Goal: Register for event/course

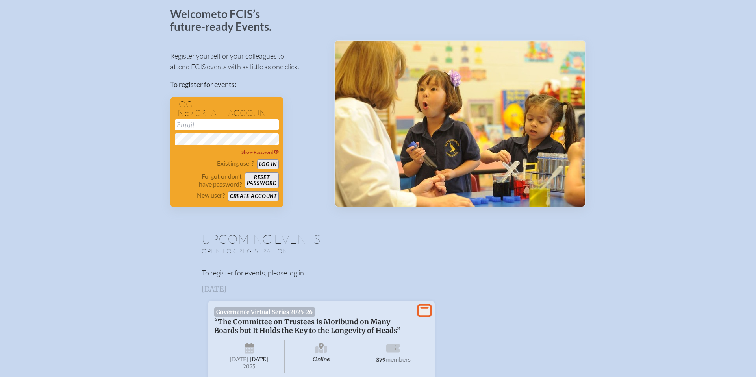
scroll to position [69, 0]
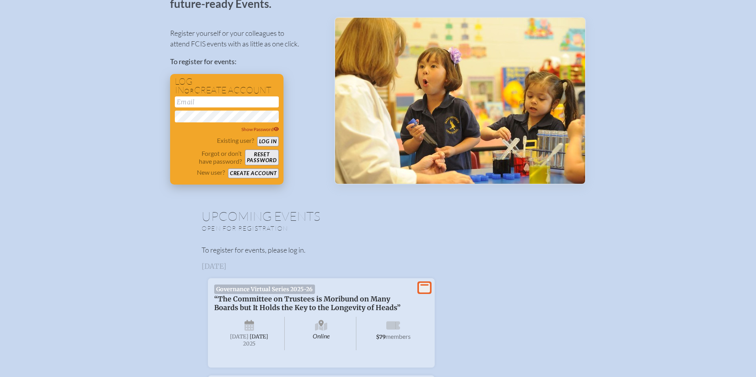
click at [219, 99] on input "email" at bounding box center [227, 101] width 104 height 11
type input "[PERSON_NAME][EMAIL_ADDRESS][PERSON_NAME][DOMAIN_NAME]"
click at [273, 139] on button "Log in" at bounding box center [268, 142] width 22 height 10
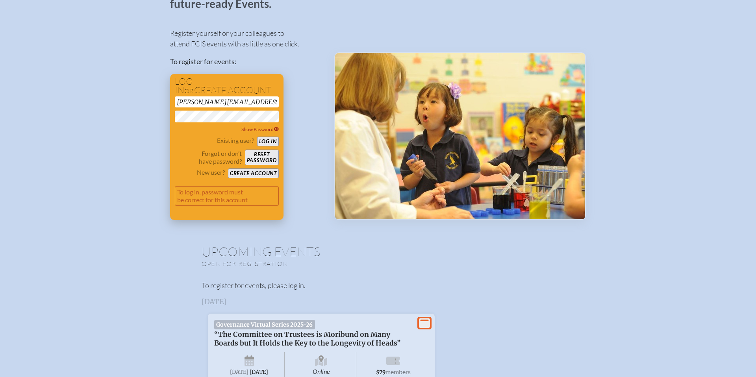
scroll to position [104, 0]
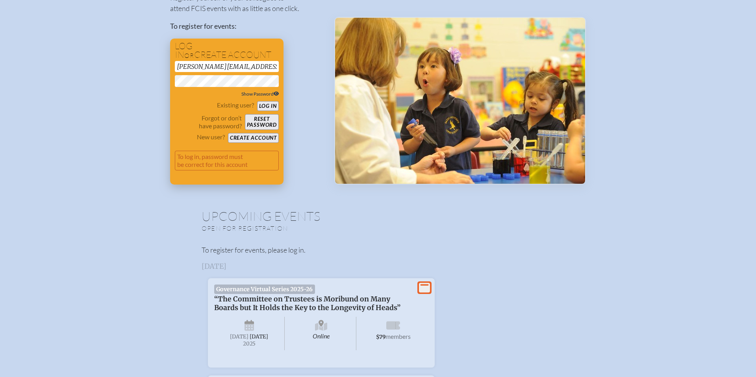
click at [272, 93] on span "Show Password" at bounding box center [260, 94] width 38 height 6
click at [271, 105] on button "Log in" at bounding box center [268, 106] width 22 height 10
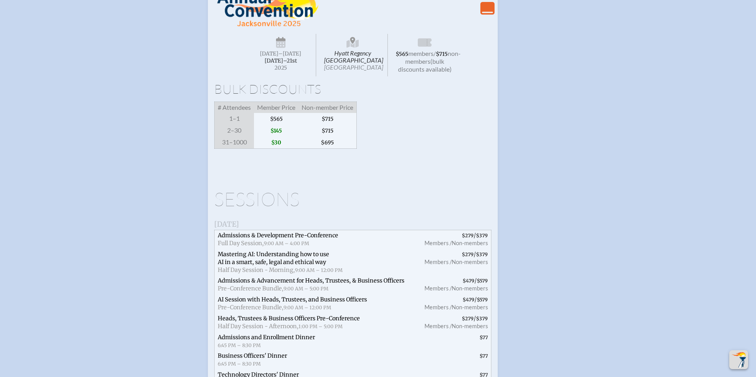
scroll to position [1306, 0]
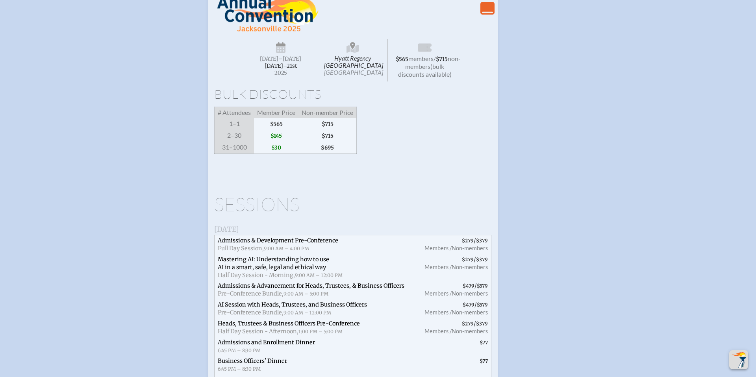
click at [297, 82] on span "Wednesday –Friday , November 19th–⁠21st , 2025" at bounding box center [281, 60] width 70 height 43
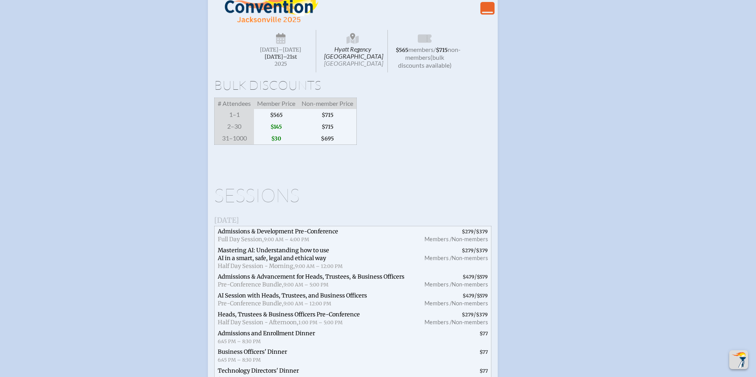
scroll to position [1281, 0]
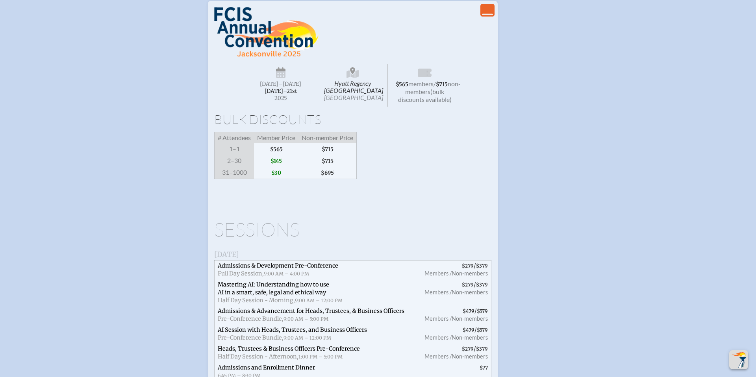
click at [297, 57] on img at bounding box center [266, 32] width 104 height 50
click at [280, 126] on h1 "Bulk Discounts" at bounding box center [352, 119] width 277 height 13
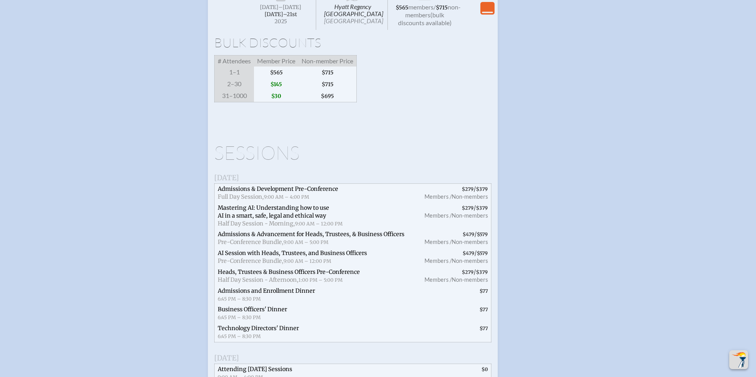
scroll to position [1300, 0]
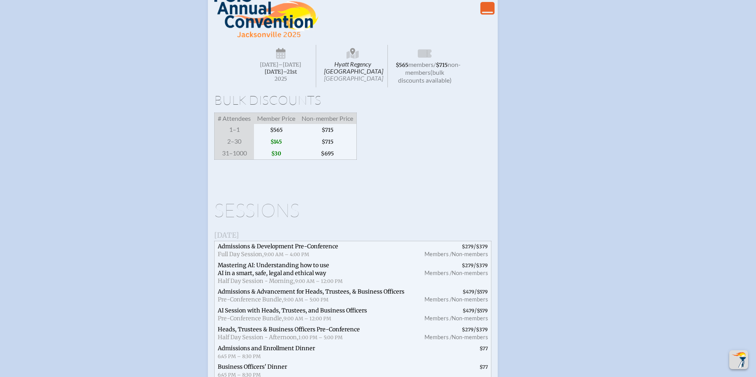
click at [388, 106] on h1 "Bulk Discounts" at bounding box center [352, 100] width 277 height 13
click at [490, 14] on icon "View Less" at bounding box center [487, 8] width 11 height 11
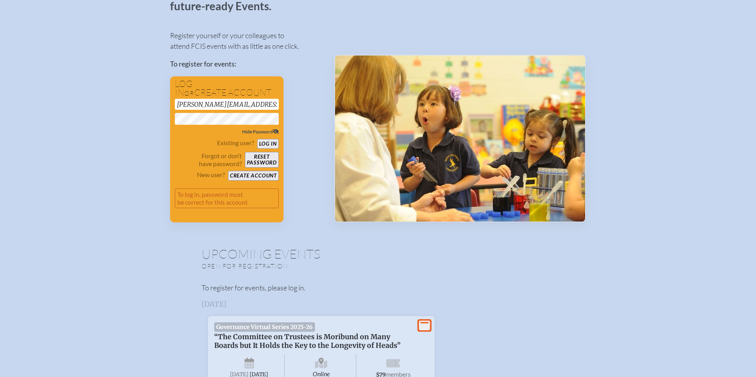
scroll to position [0, 0]
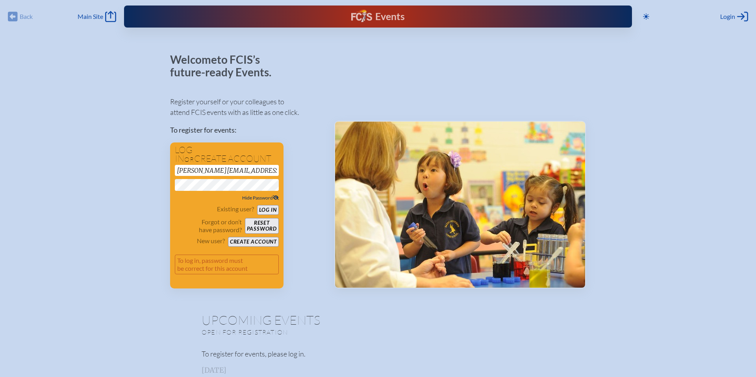
click at [257, 205] on button "Log in" at bounding box center [268, 210] width 22 height 10
click at [259, 226] on button "Reset password" at bounding box center [262, 226] width 34 height 16
click at [260, 225] on button "Reset password" at bounding box center [262, 226] width 34 height 16
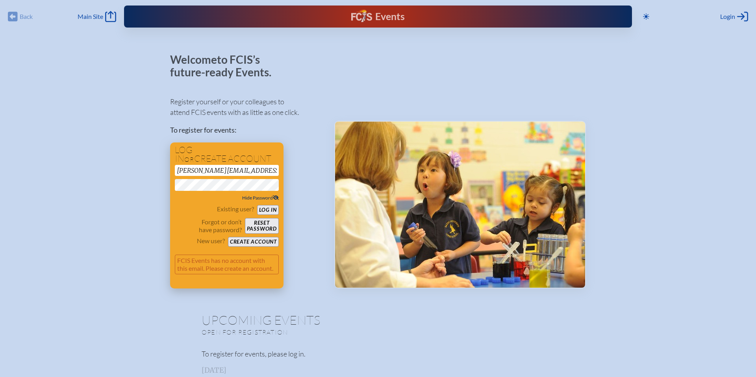
click at [258, 241] on button "Create account" at bounding box center [253, 242] width 51 height 10
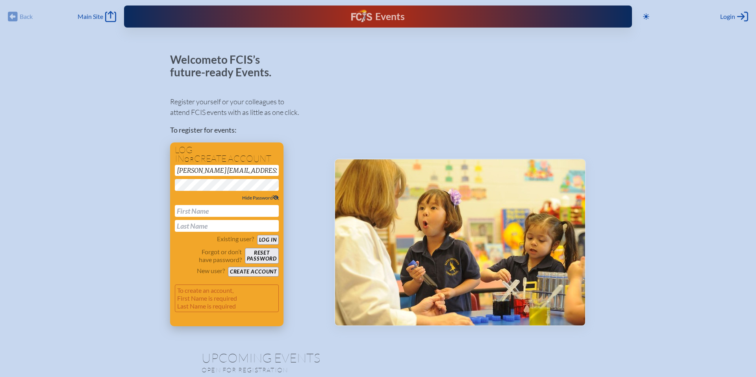
click at [233, 211] on input "text" at bounding box center [227, 211] width 104 height 12
type input "[PERSON_NAME]"
click at [261, 270] on button "Create account" at bounding box center [253, 272] width 51 height 10
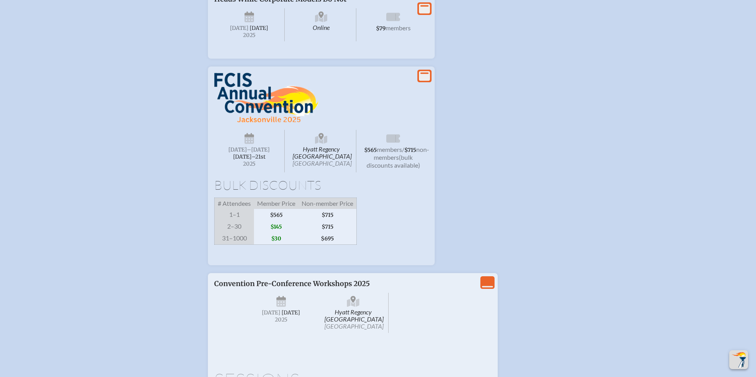
scroll to position [1197, 0]
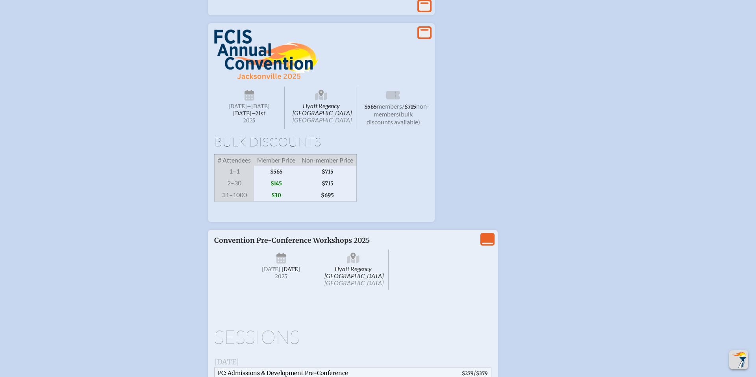
click at [426, 38] on icon at bounding box center [424, 33] width 11 height 10
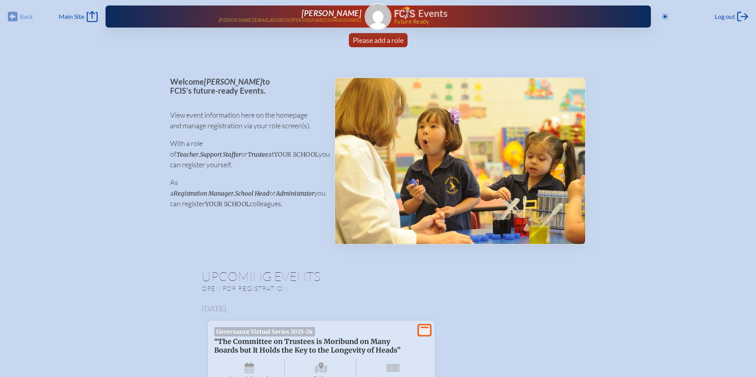
scroll to position [1, 0]
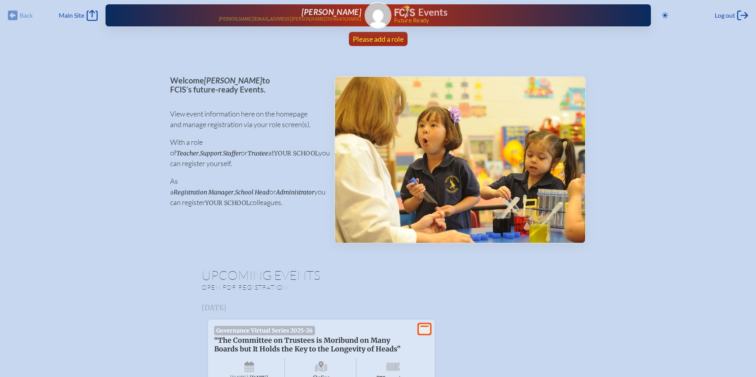
click at [373, 36] on span "Please add a role" at bounding box center [378, 39] width 51 height 9
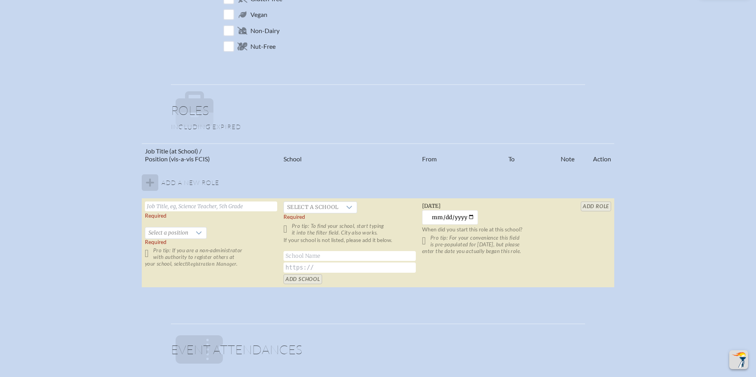
scroll to position [376, 0]
click at [220, 209] on input "text" at bounding box center [211, 205] width 132 height 10
type input "Executive Assistant"
click at [198, 235] on icon at bounding box center [199, 235] width 6 height 6
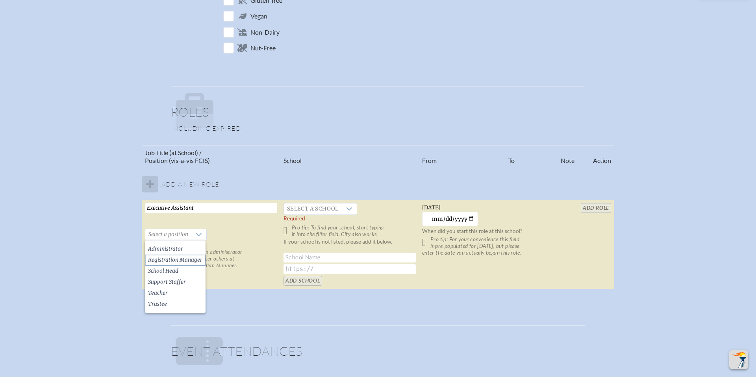
click at [186, 258] on span "Registration Manager" at bounding box center [175, 260] width 54 height 8
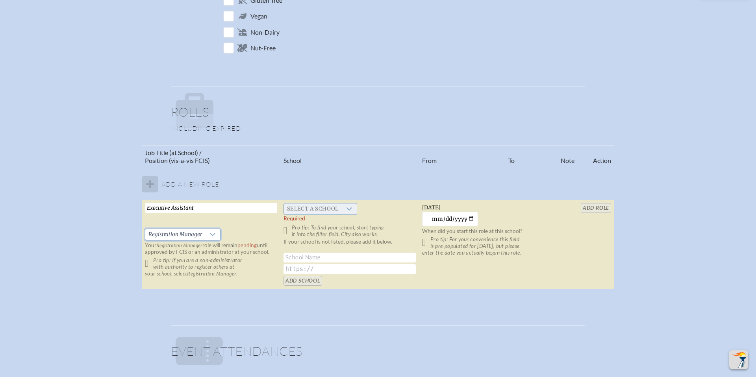
click at [320, 210] on span "Select a school" at bounding box center [313, 209] width 58 height 11
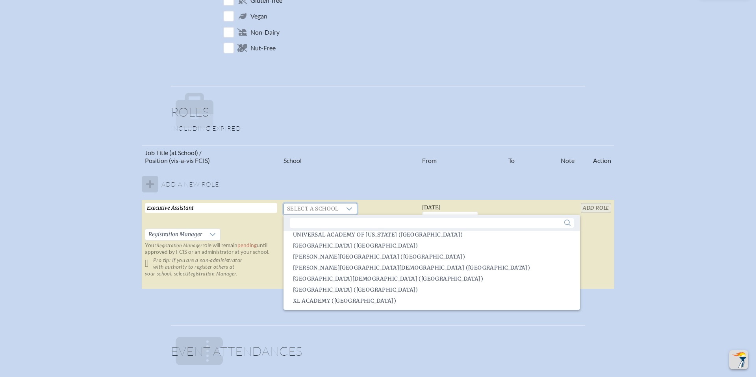
scroll to position [375, 0]
click at [335, 287] on span "[GEOGRAPHIC_DATA] ([GEOGRAPHIC_DATA])" at bounding box center [355, 290] width 125 height 8
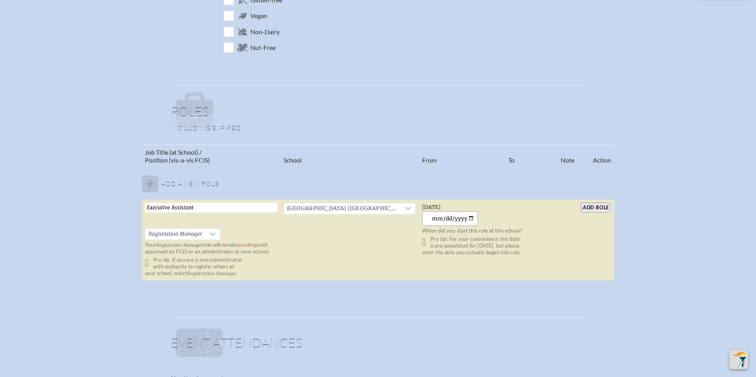
click at [471, 219] on input "[DATE]" at bounding box center [450, 218] width 56 height 15
click at [471, 217] on input "[DATE]" at bounding box center [450, 218] width 56 height 15
type input "[DATE]"
click at [591, 206] on input "add Role" at bounding box center [596, 208] width 30 height 10
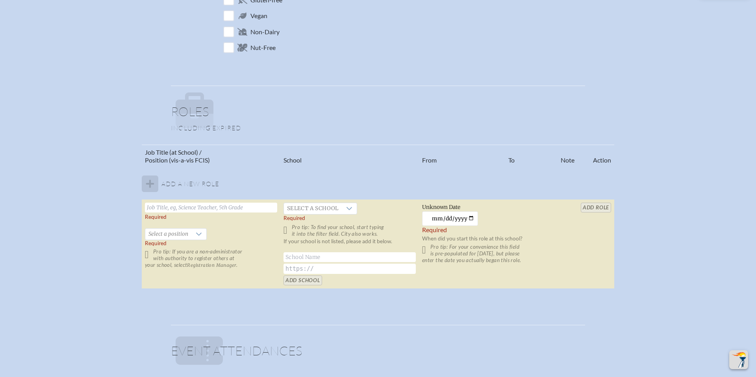
click at [591, 206] on table "Job Title (at School) / Position (vis-a-vis FCIS) School From To Note Action Ad…" at bounding box center [378, 217] width 473 height 145
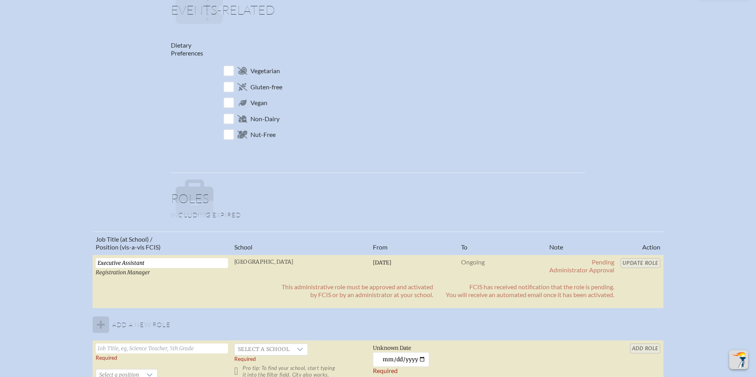
scroll to position [0, 0]
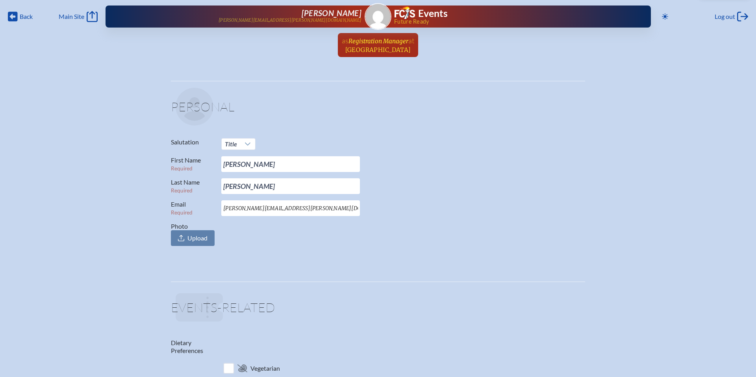
click at [364, 47] on span "[GEOGRAPHIC_DATA]" at bounding box center [378, 49] width 66 height 7
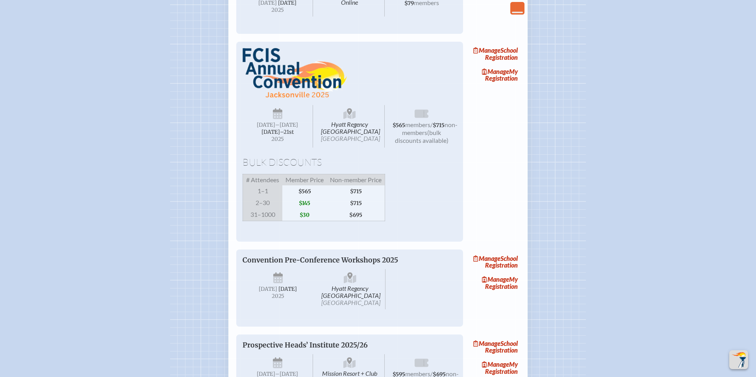
scroll to position [1007, 0]
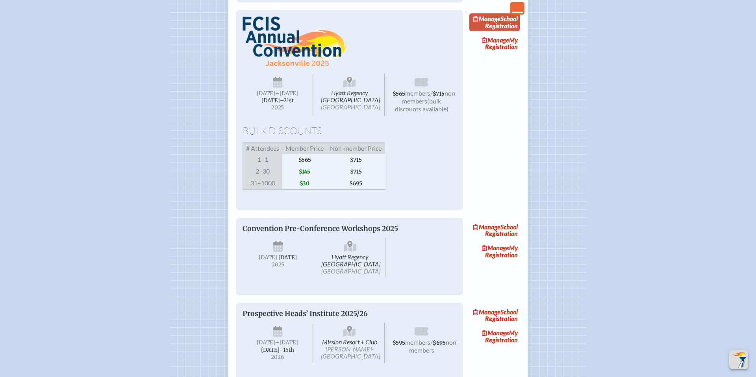
click at [497, 32] on link "Manage School Registration" at bounding box center [494, 22] width 50 height 18
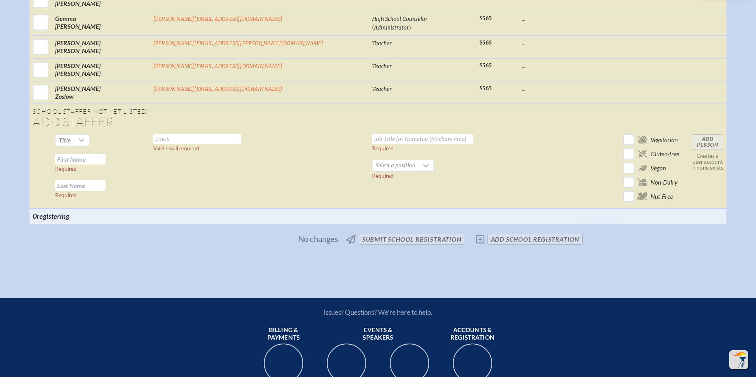
scroll to position [2904, 0]
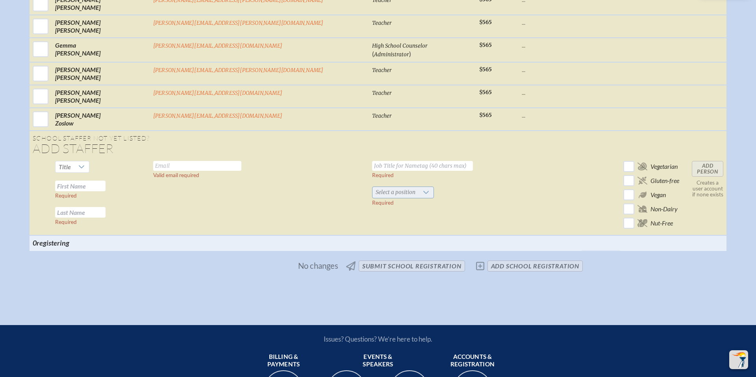
click at [423, 196] on icon at bounding box center [426, 192] width 6 height 6
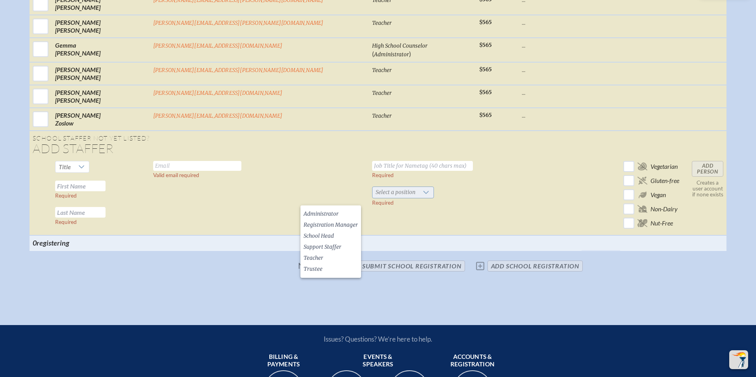
click at [423, 196] on icon at bounding box center [426, 192] width 6 height 6
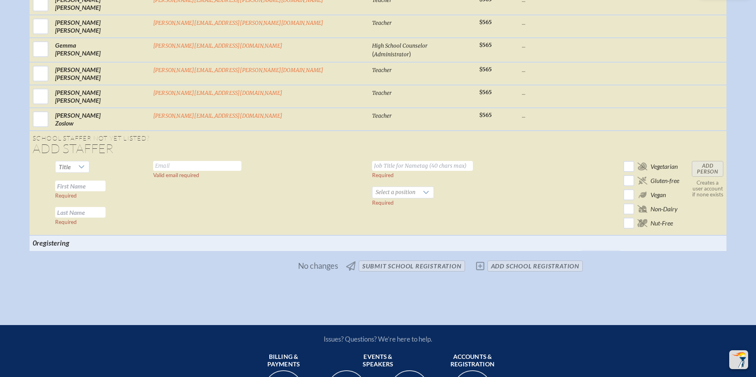
click at [393, 192] on td "Required Select a position Required" at bounding box center [422, 197] width 107 height 78
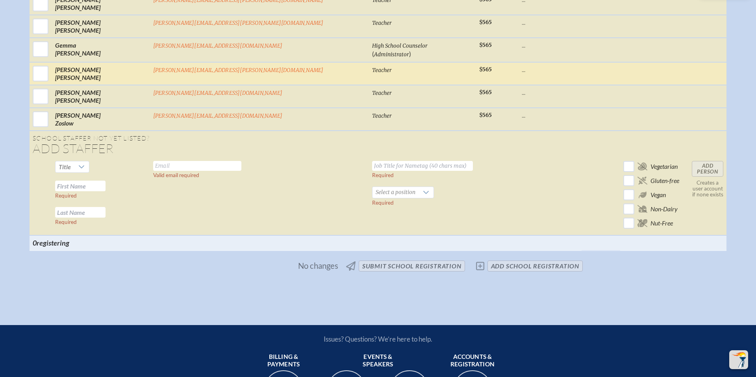
click at [522, 74] on p "..." at bounding box center [550, 70] width 57 height 8
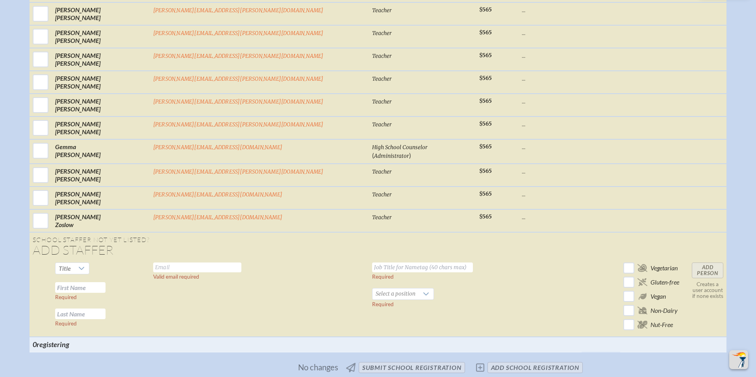
scroll to position [2802, 0]
click at [106, 293] on input "text" at bounding box center [80, 288] width 50 height 11
type input "Trish"
click at [106, 320] on input "text" at bounding box center [80, 314] width 50 height 11
type input "Everett"
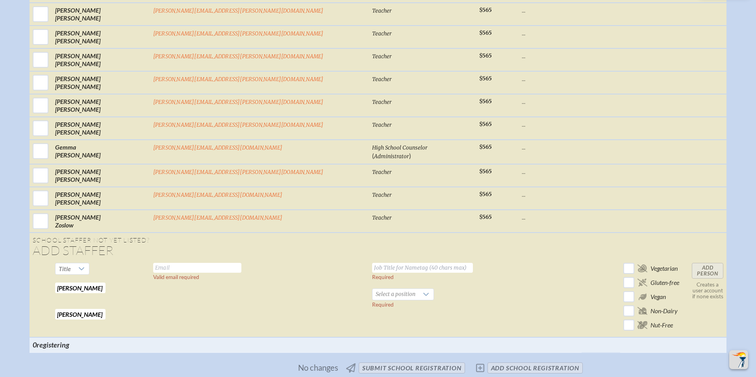
click at [193, 273] on input "text" at bounding box center [197, 268] width 88 height 10
paste input "patricia.everett@windermereprep.com"
type input "patricia.everett@windermereprep.com"
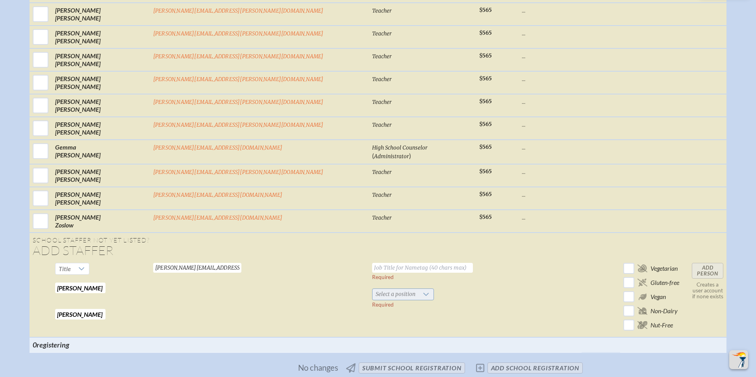
click at [373, 300] on span "Select a position" at bounding box center [396, 294] width 46 height 11
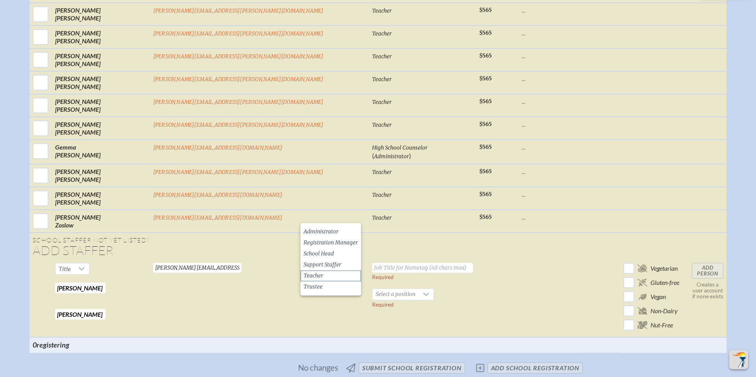
click at [312, 276] on span "Teacher" at bounding box center [314, 276] width 20 height 8
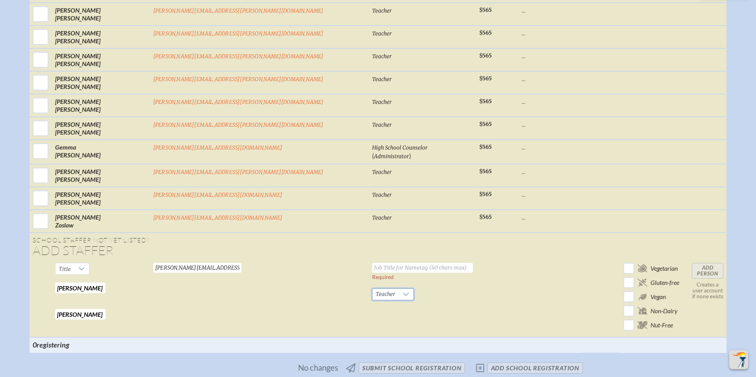
click at [372, 273] on input "text" at bounding box center [422, 268] width 101 height 10
type input "High School Teacher"
click at [519, 286] on td at bounding box center [550, 299] width 63 height 78
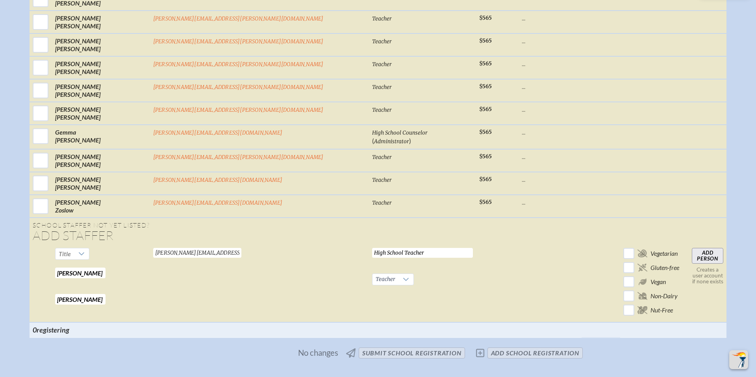
click at [692, 261] on input "Add Person" at bounding box center [708, 256] width 32 height 16
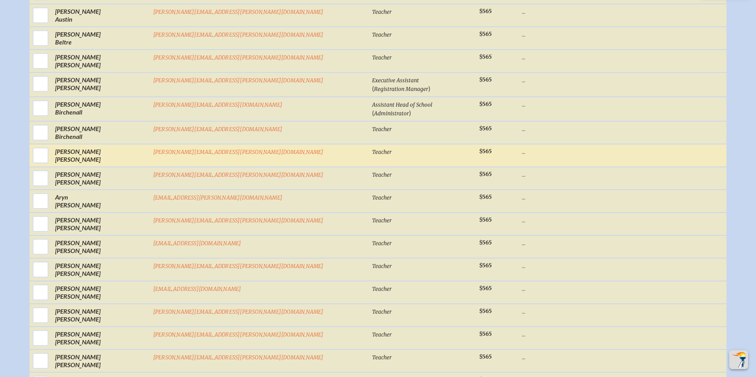
scroll to position [441, 0]
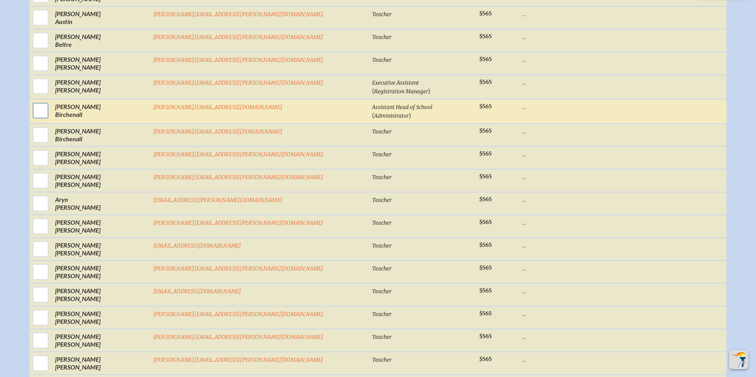
click at [50, 113] on input "checkbox" at bounding box center [41, 111] width 20 height 20
checkbox input "true"
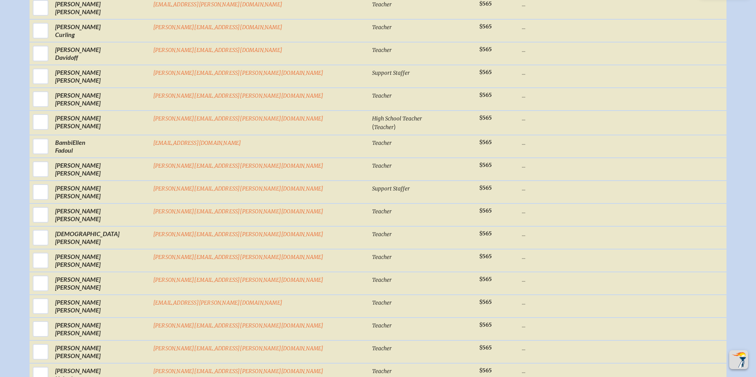
scroll to position [885, 0]
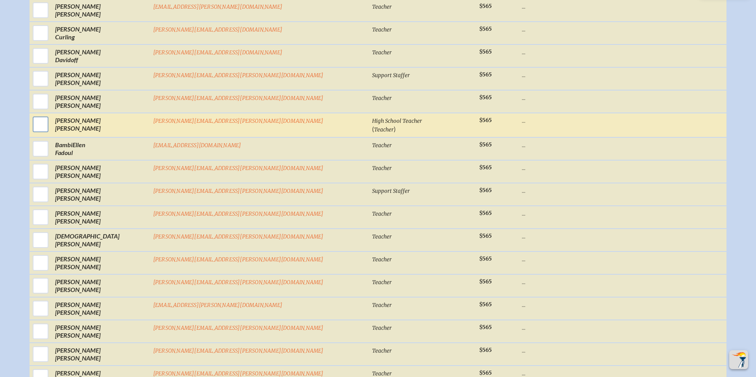
click at [50, 132] on input "checkbox" at bounding box center [41, 125] width 20 height 20
checkbox input "true"
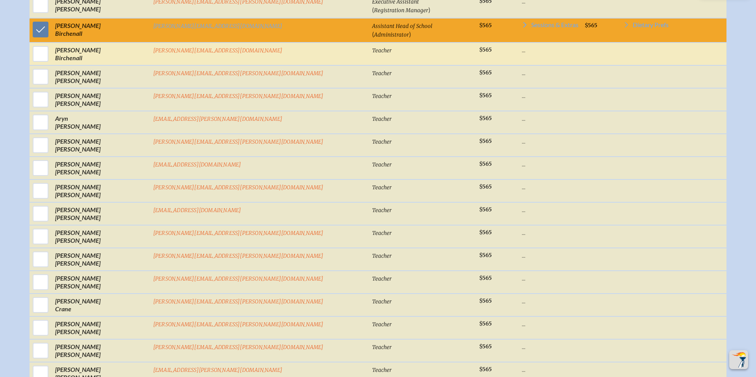
scroll to position [522, 0]
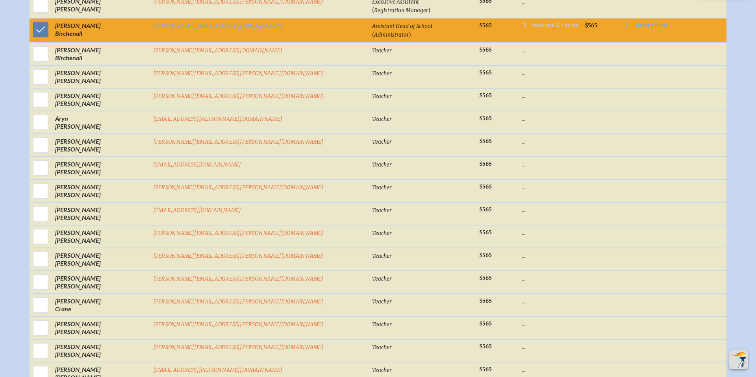
click at [531, 28] on span "Sessions & Extras" at bounding box center [554, 25] width 47 height 6
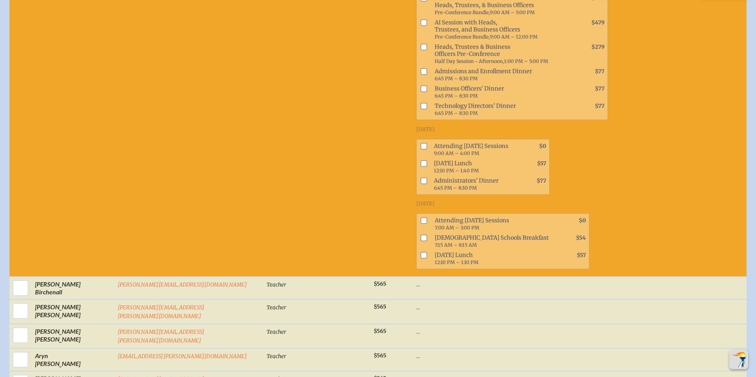
scroll to position [642, 0]
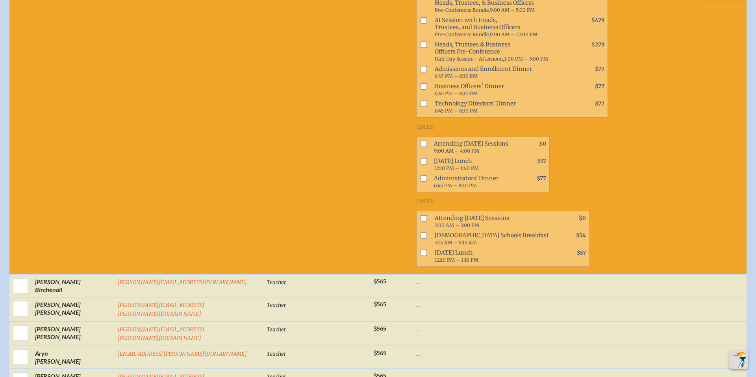
click at [421, 175] on input "checkbox" at bounding box center [424, 178] width 6 height 6
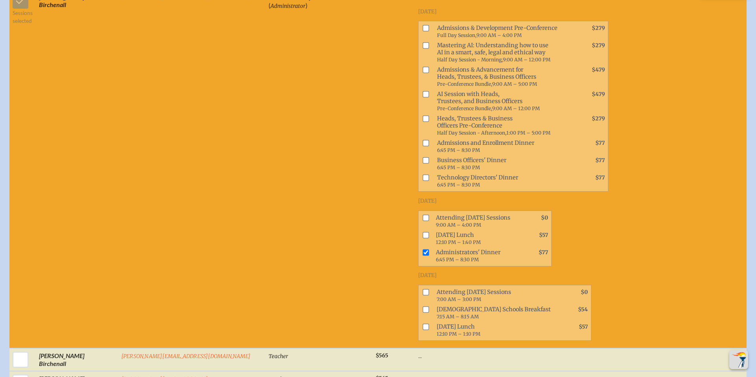
scroll to position [571, 0]
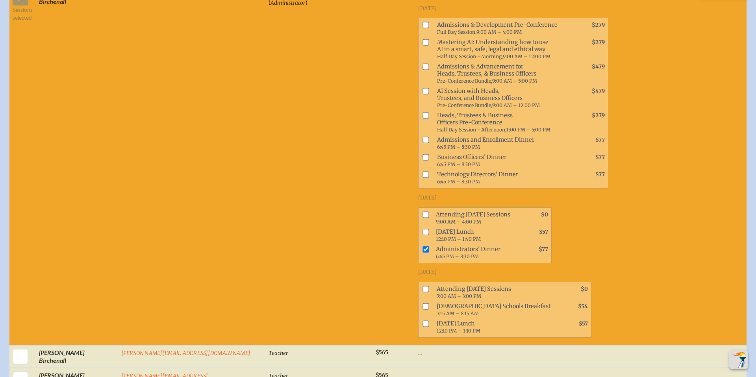
click at [423, 246] on input "checkbox" at bounding box center [426, 249] width 6 height 6
checkbox input "false"
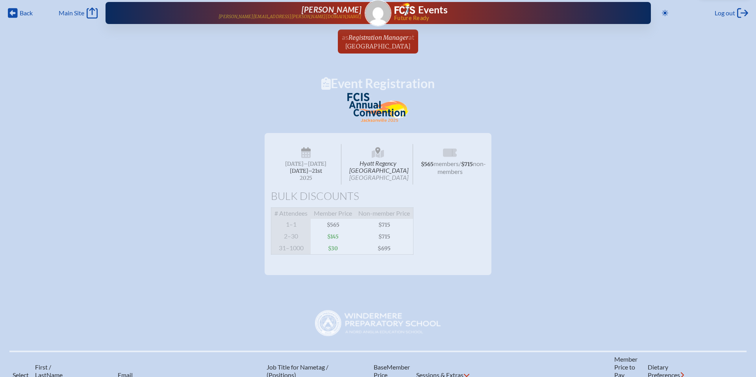
scroll to position [0, 0]
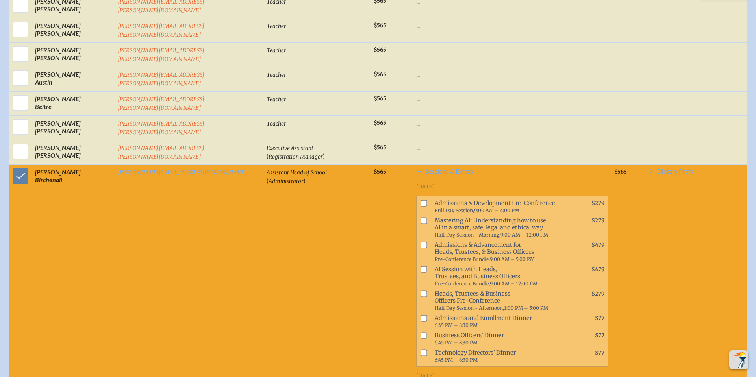
click at [23, 176] on input "checkbox" at bounding box center [21, 176] width 20 height 20
checkbox input "false"
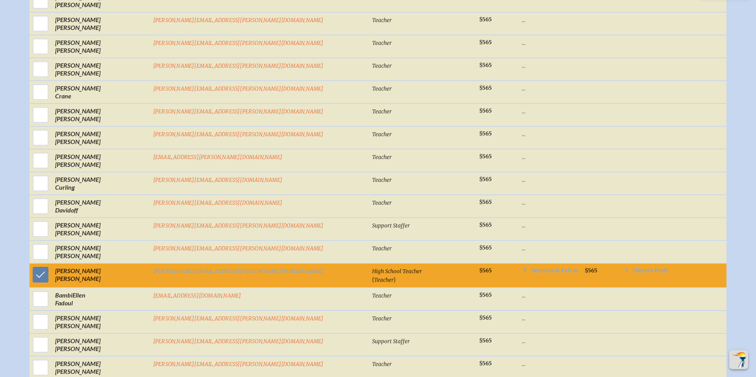
scroll to position [741, 0]
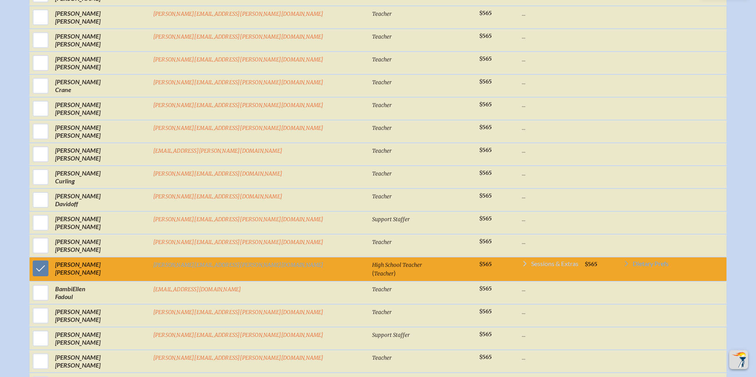
click at [531, 267] on span "Sessions & Extras" at bounding box center [554, 264] width 47 height 6
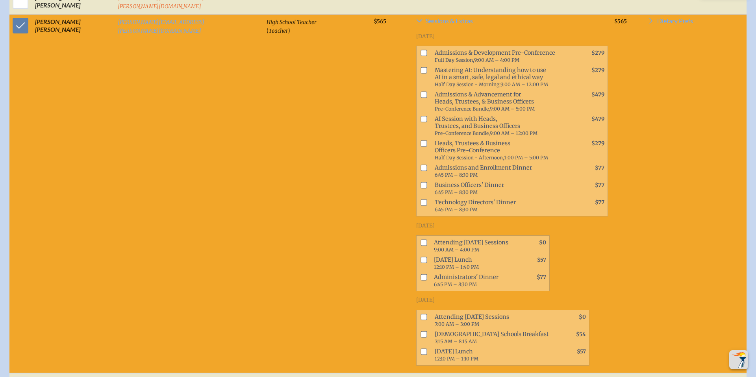
scroll to position [1021, 0]
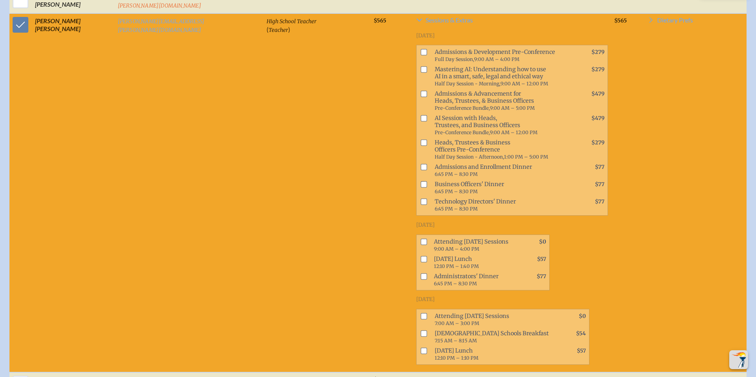
click at [421, 313] on input "checkbox" at bounding box center [424, 316] width 6 height 6
checkbox input "true"
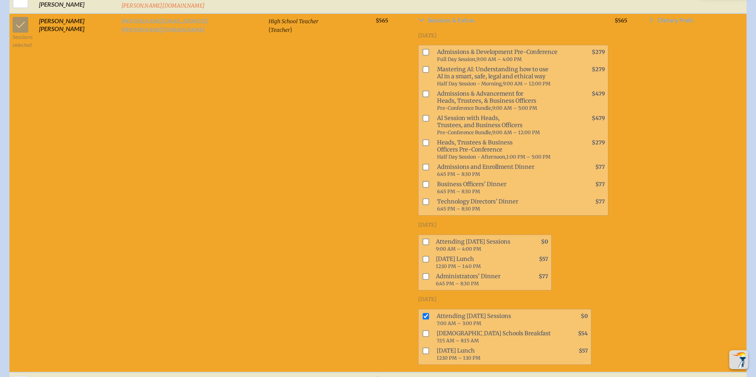
click at [423, 348] on input "checkbox" at bounding box center [426, 351] width 6 height 6
checkbox input "true"
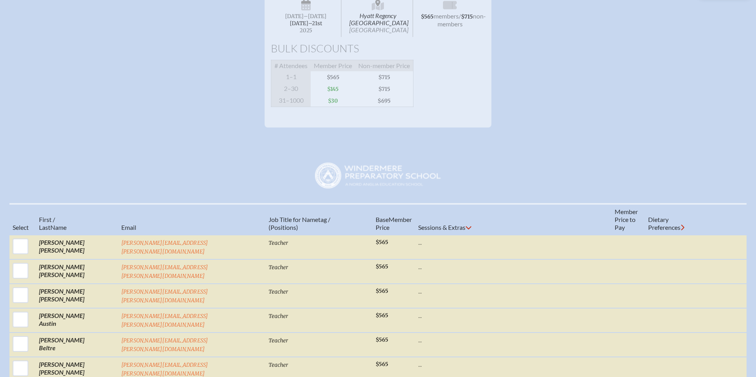
scroll to position [0, 0]
